Goal: Find specific page/section: Find specific page/section

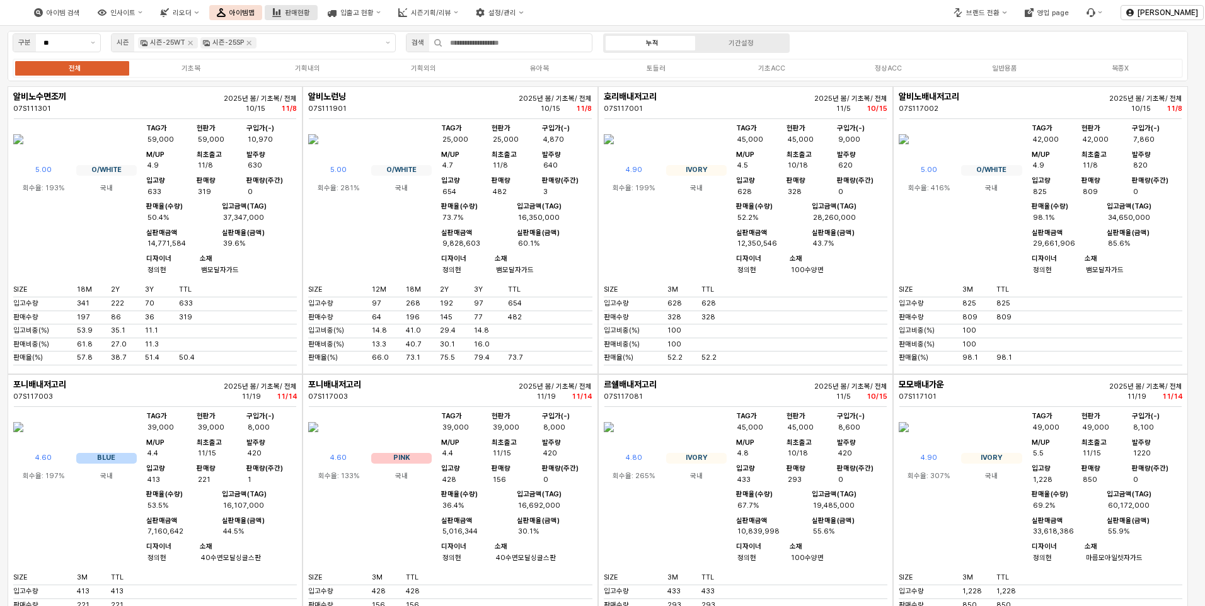
click at [310, 14] on div "판매현황" at bounding box center [297, 13] width 25 height 8
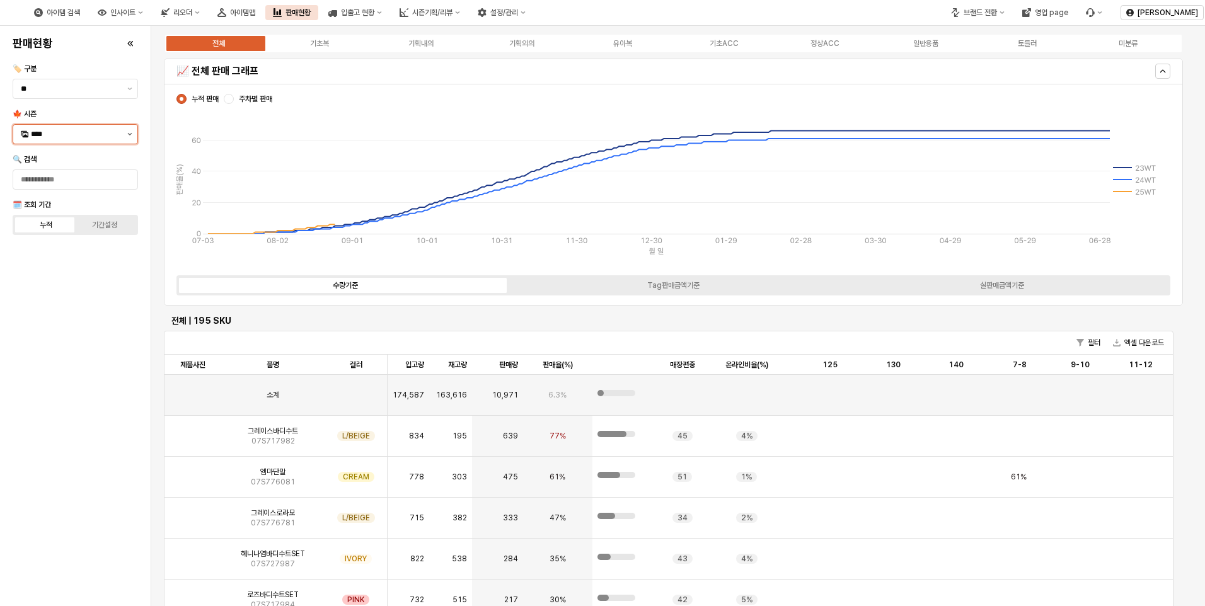
click at [129, 135] on button "제안 사항 표시" at bounding box center [129, 134] width 15 height 19
click at [50, 271] on div "25FA" at bounding box center [76, 267] width 91 height 10
type input "****"
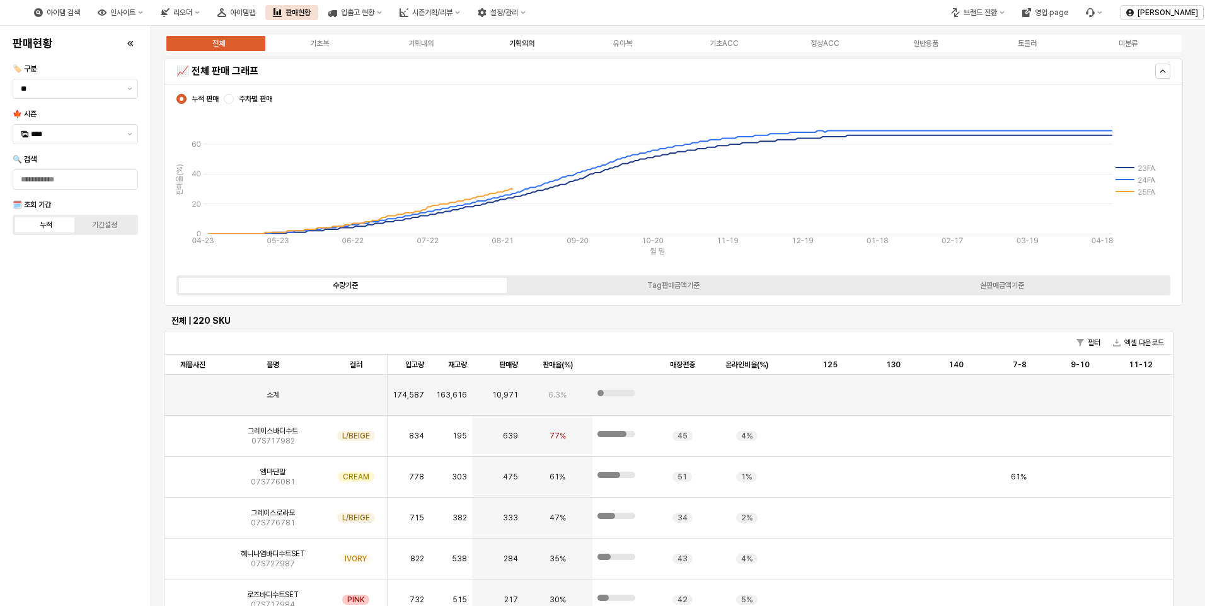
click at [515, 45] on div "기획외의" at bounding box center [521, 43] width 25 height 9
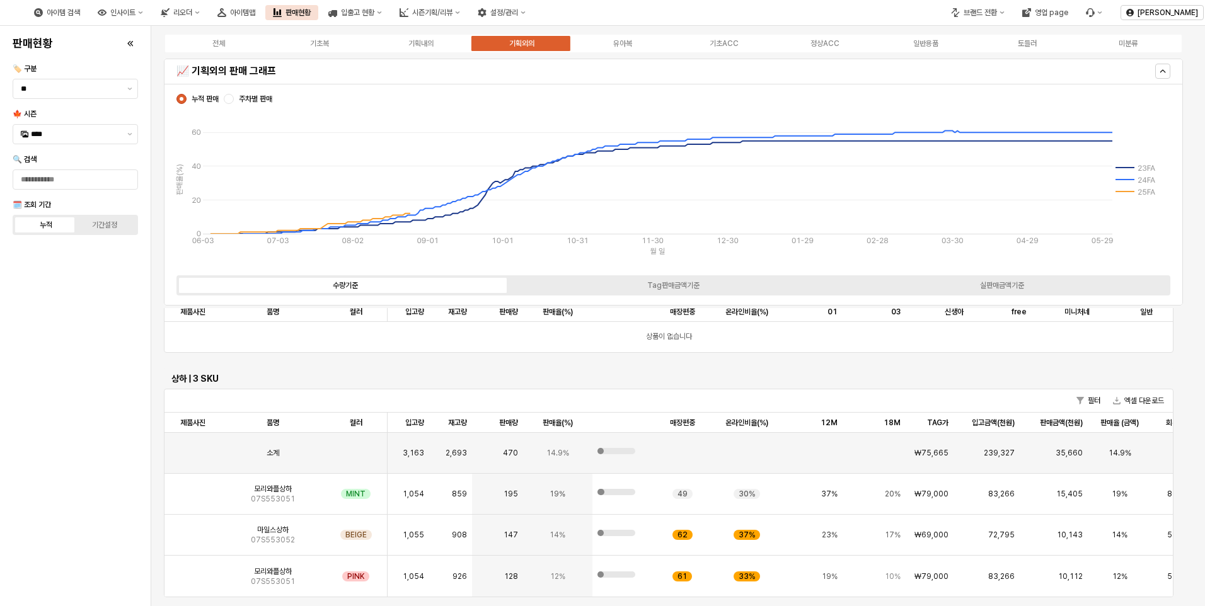
scroll to position [693, 0]
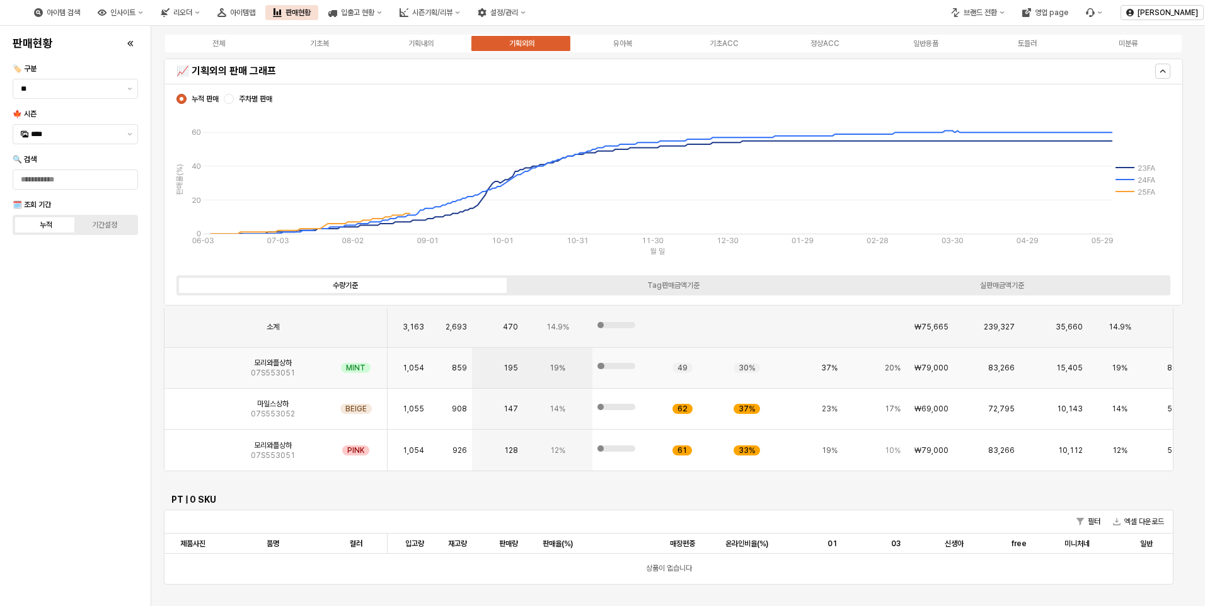
click at [251, 365] on div "모리와플상하 07S553051" at bounding box center [272, 368] width 103 height 41
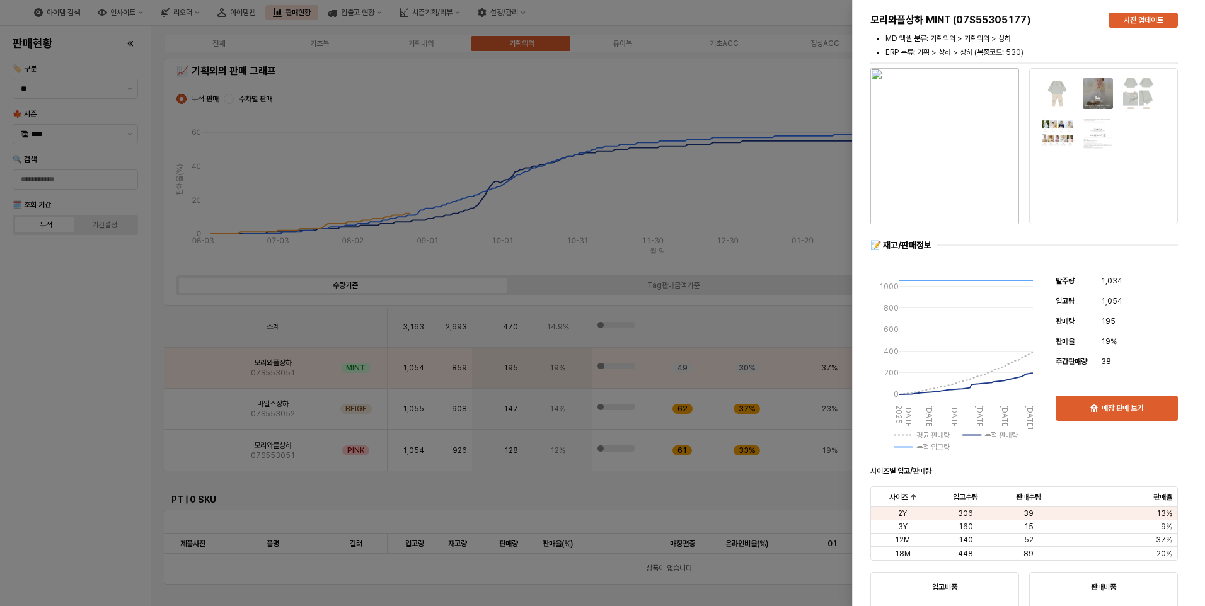
click at [953, 134] on img "button" at bounding box center [944, 146] width 149 height 156
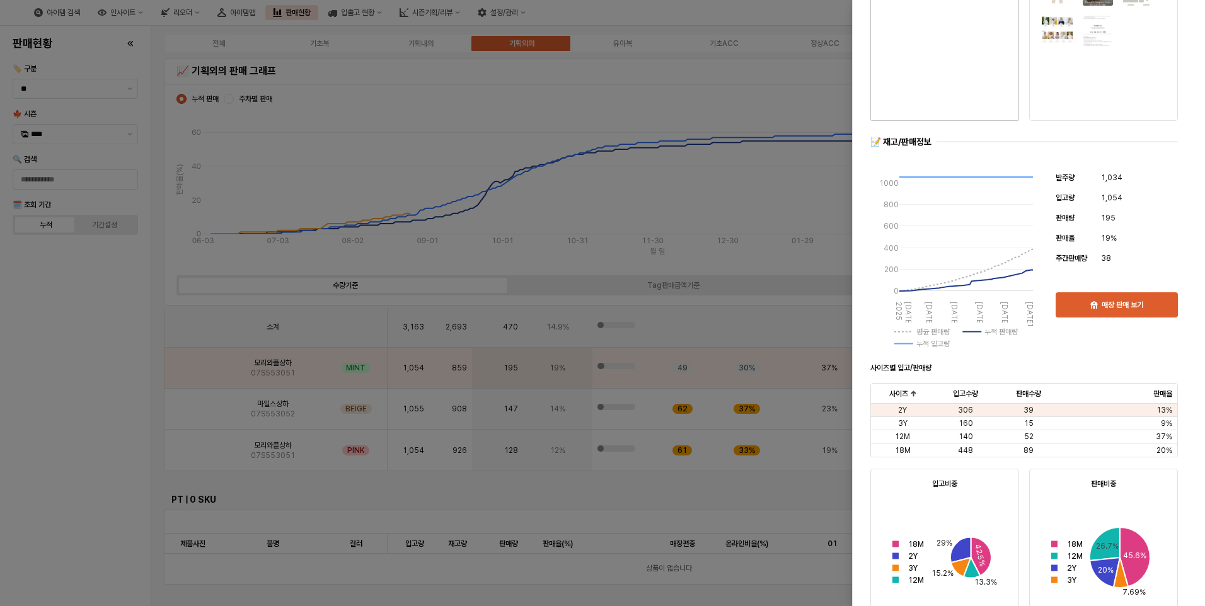
scroll to position [252, 0]
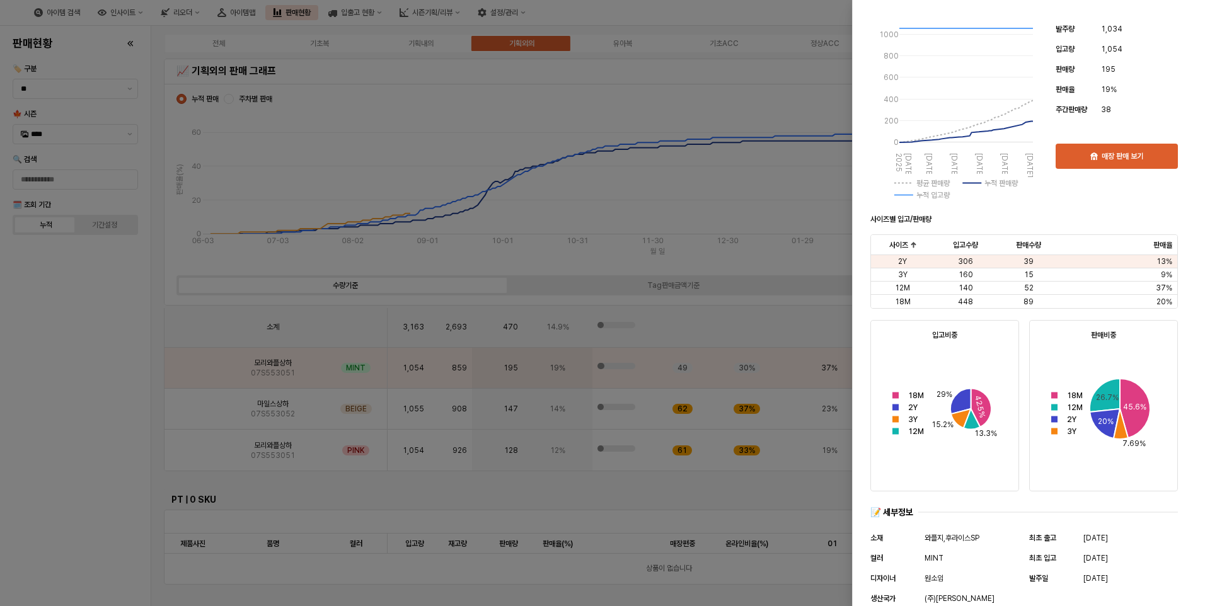
click at [74, 406] on div at bounding box center [602, 303] width 1205 height 606
